Goal: Find specific page/section: Find specific page/section

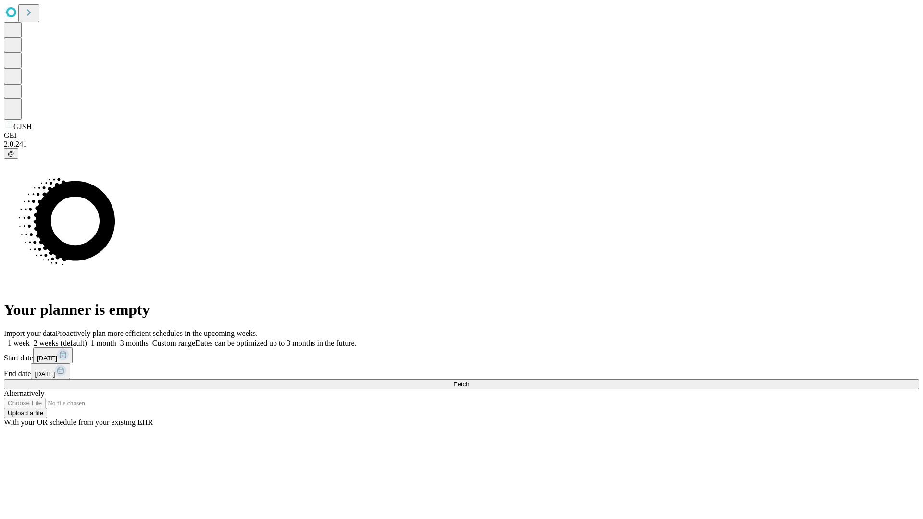
click at [469, 381] on span "Fetch" at bounding box center [461, 384] width 16 height 7
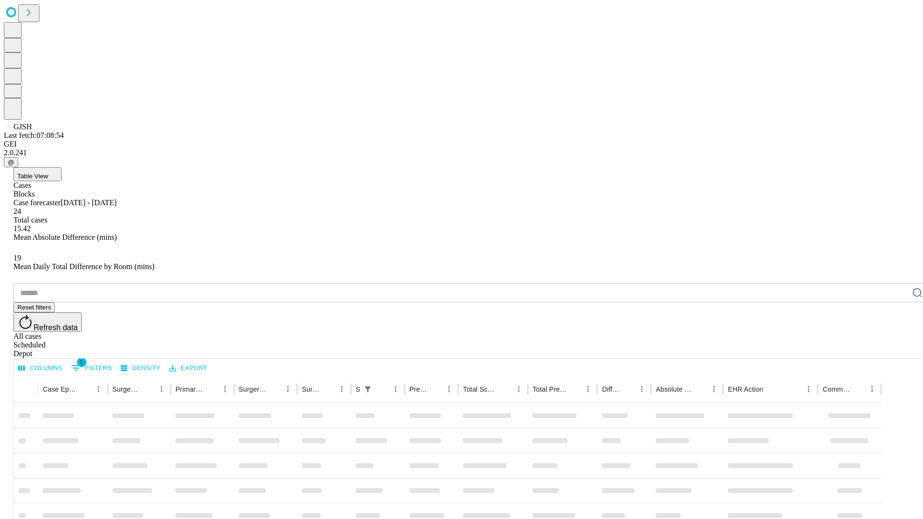
click at [48, 173] on span "Table View" at bounding box center [32, 176] width 31 height 7
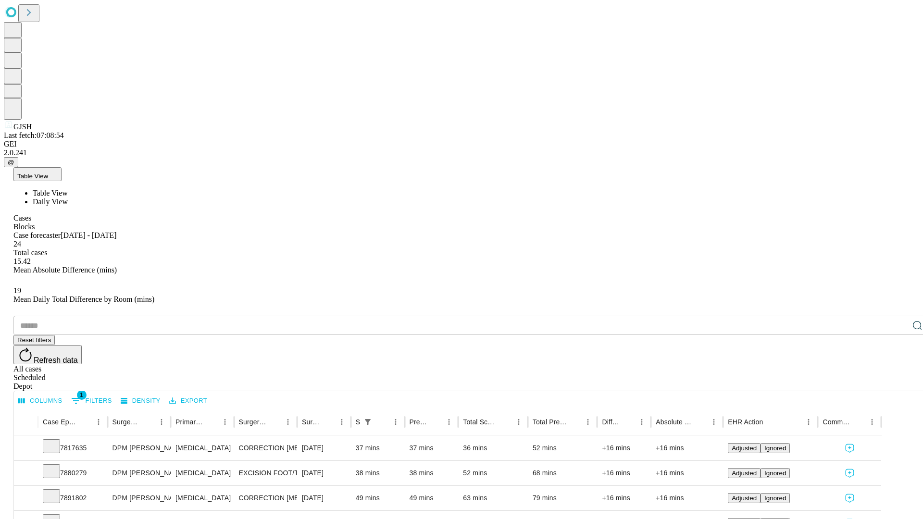
click at [68, 198] on span "Daily View" at bounding box center [50, 202] width 35 height 8
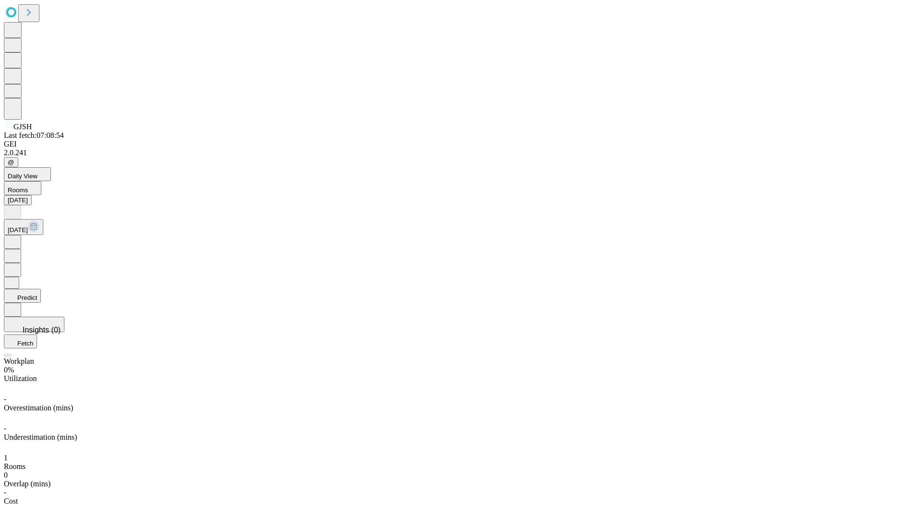
click at [41, 289] on button "Predict" at bounding box center [22, 296] width 37 height 14
